Goal: Navigation & Orientation: Find specific page/section

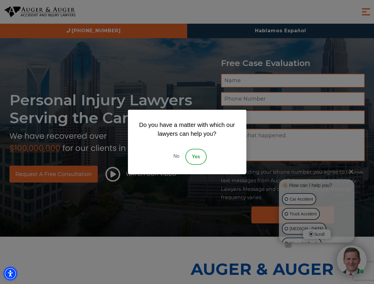
click at [10, 274] on img "Accessibility Menu" at bounding box center [10, 274] width 13 height 13
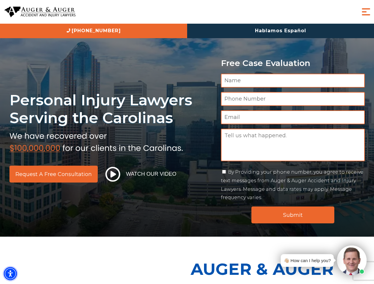
click at [10, 274] on img "Accessibility Menu" at bounding box center [10, 274] width 13 height 13
